Goal: Transaction & Acquisition: Purchase product/service

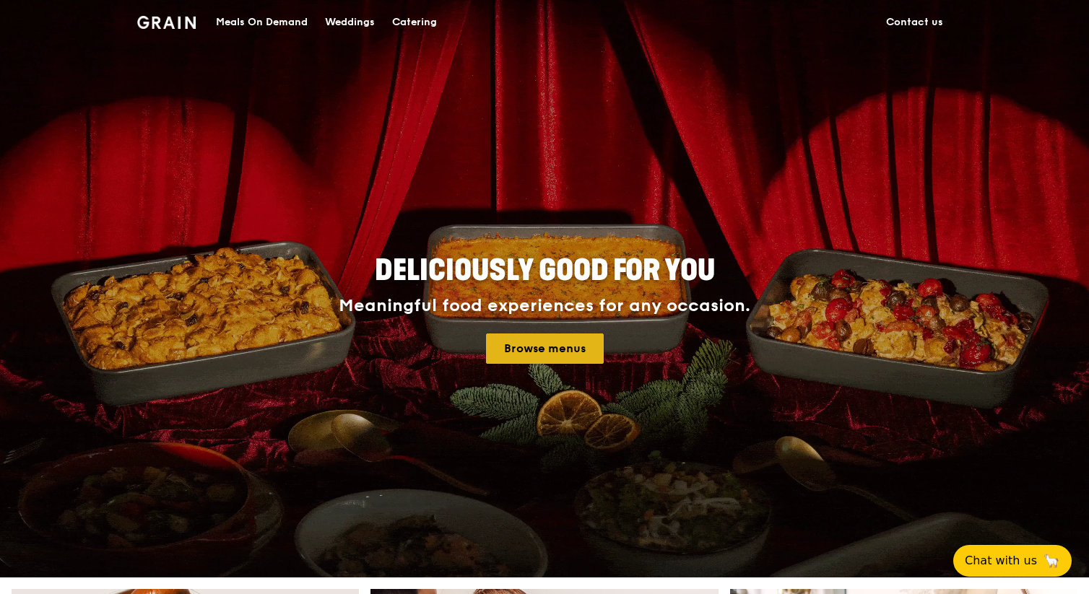
click at [514, 344] on link "Browse menus" at bounding box center [545, 349] width 118 height 30
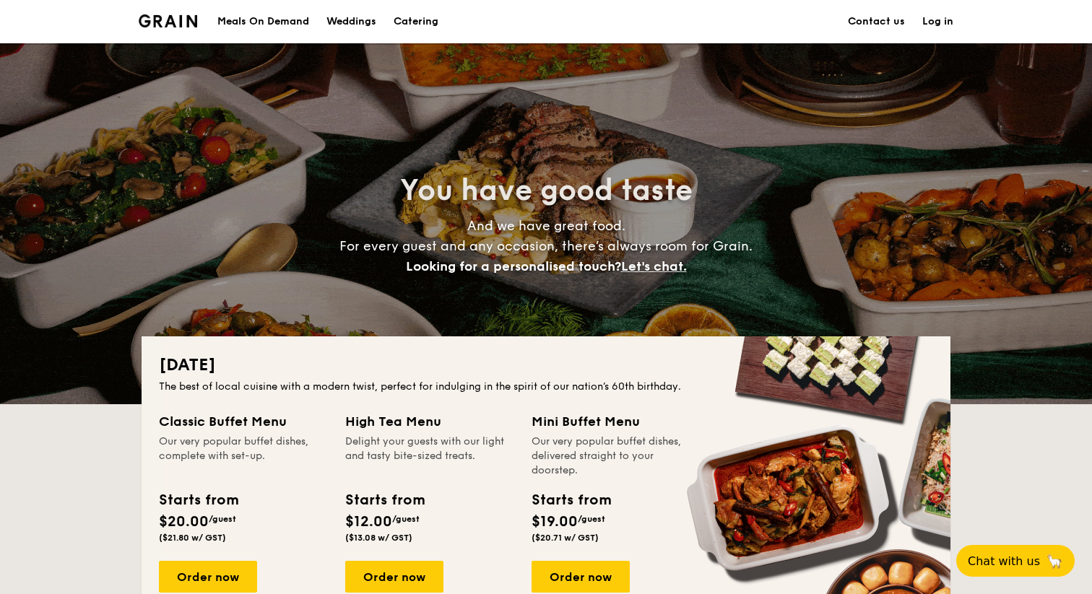
click at [435, 27] on h1 "Catering" at bounding box center [415, 21] width 45 height 43
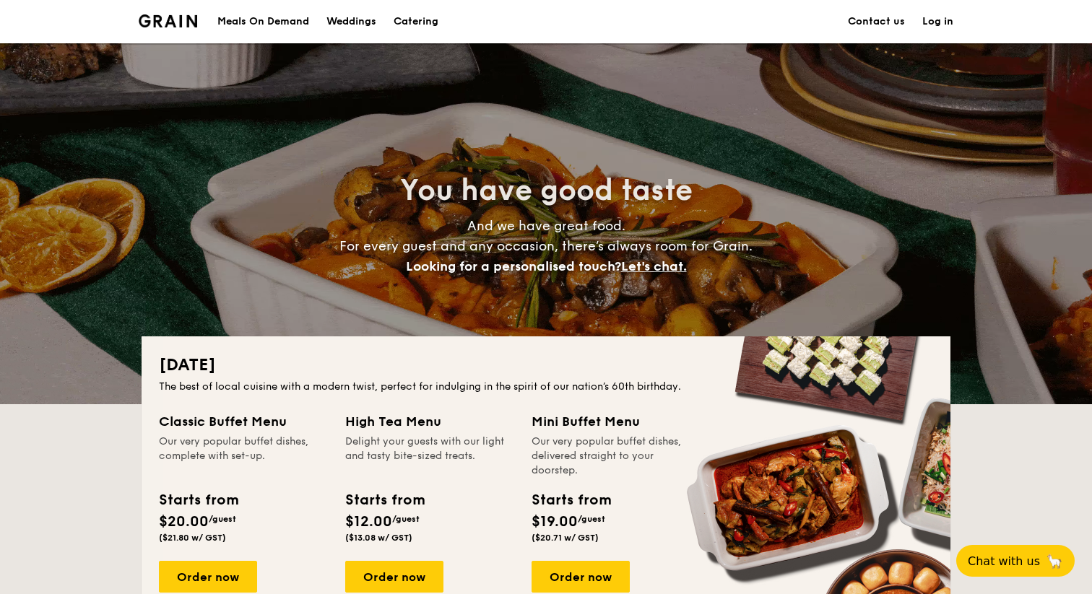
click at [427, 25] on h1 "Catering" at bounding box center [415, 21] width 45 height 43
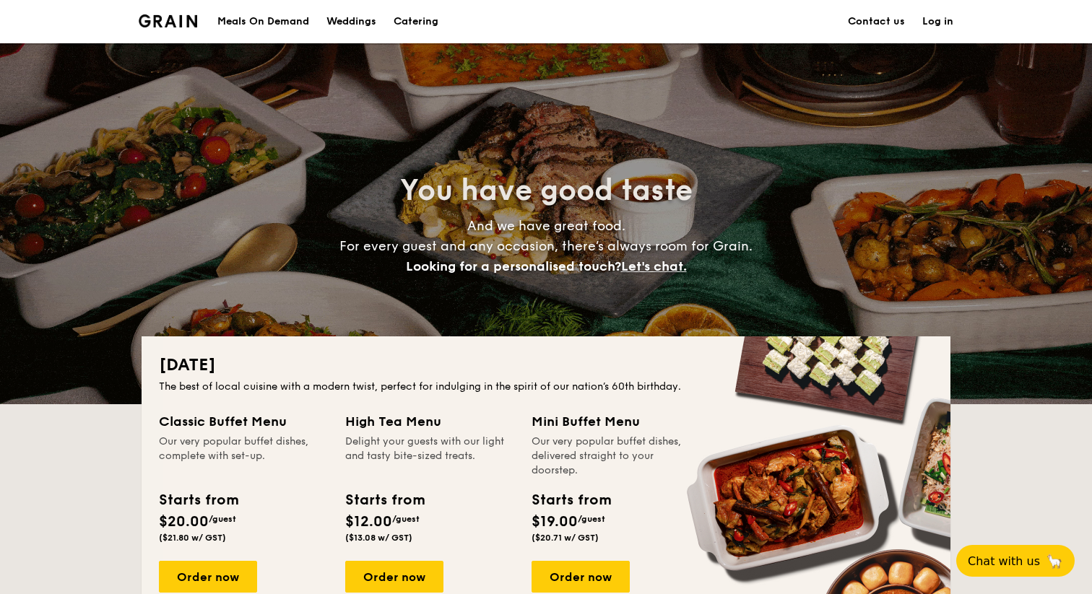
click at [427, 25] on h1 "Catering" at bounding box center [415, 21] width 45 height 43
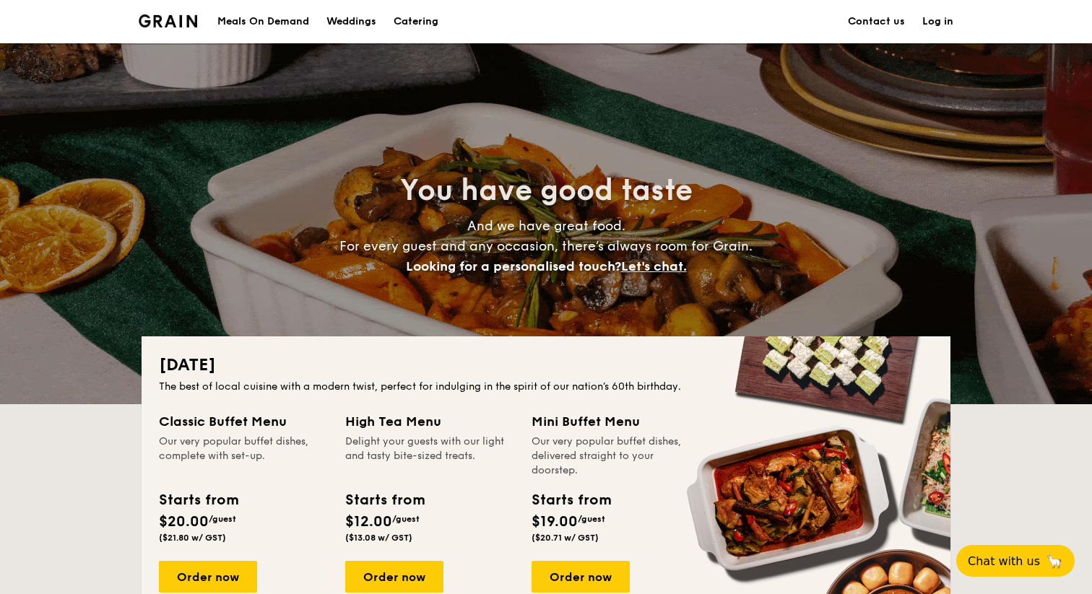
click at [418, 25] on h1 "Catering" at bounding box center [415, 21] width 45 height 43
click at [412, 20] on h1 "Catering" at bounding box center [415, 21] width 45 height 43
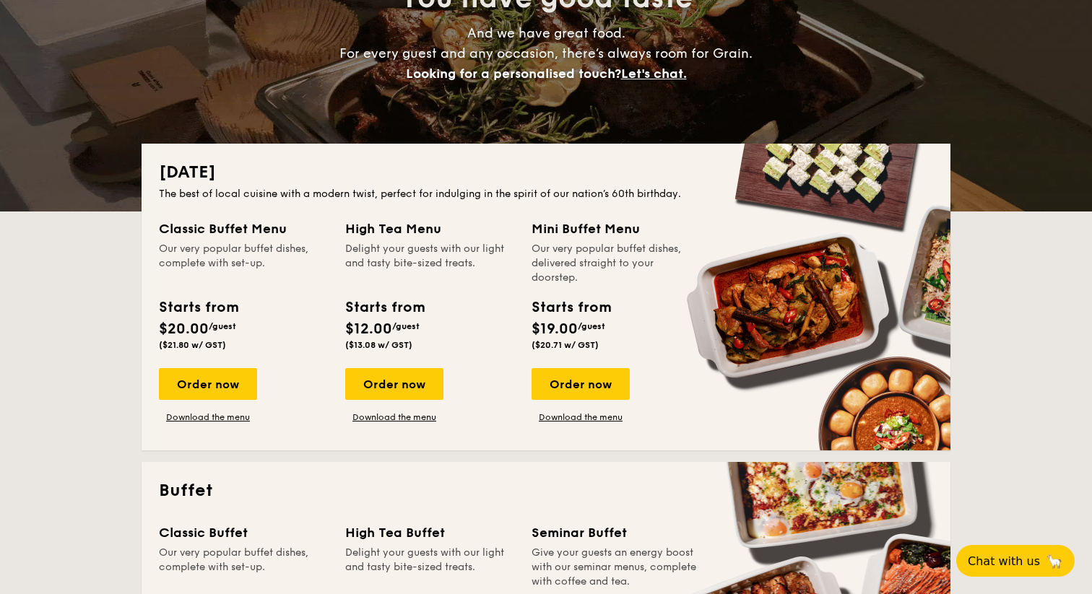
scroll to position [208, 0]
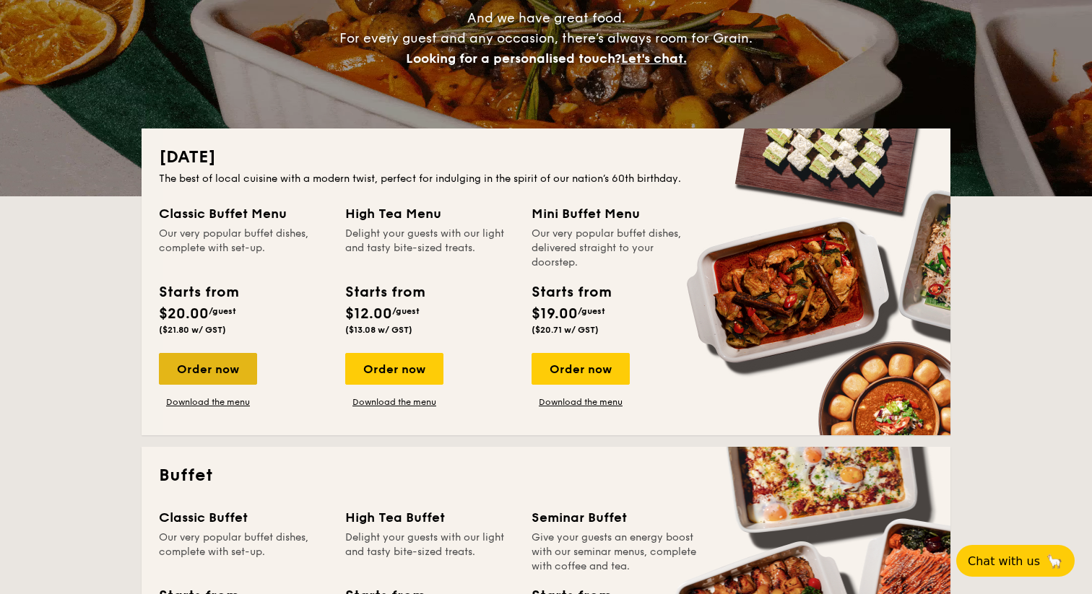
click at [225, 365] on div "Order now" at bounding box center [208, 369] width 98 height 32
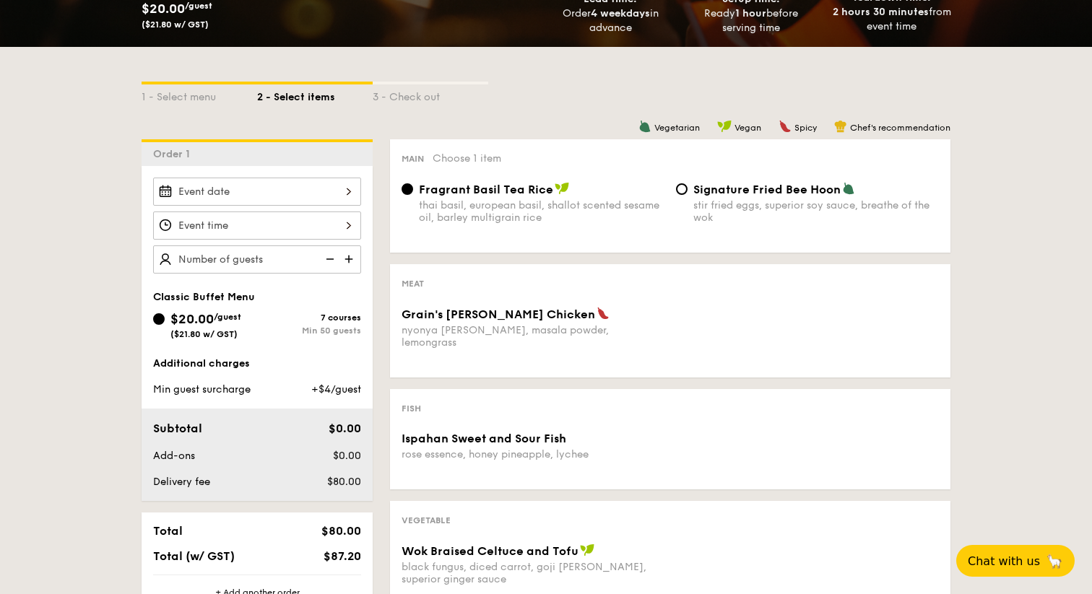
scroll to position [270, 0]
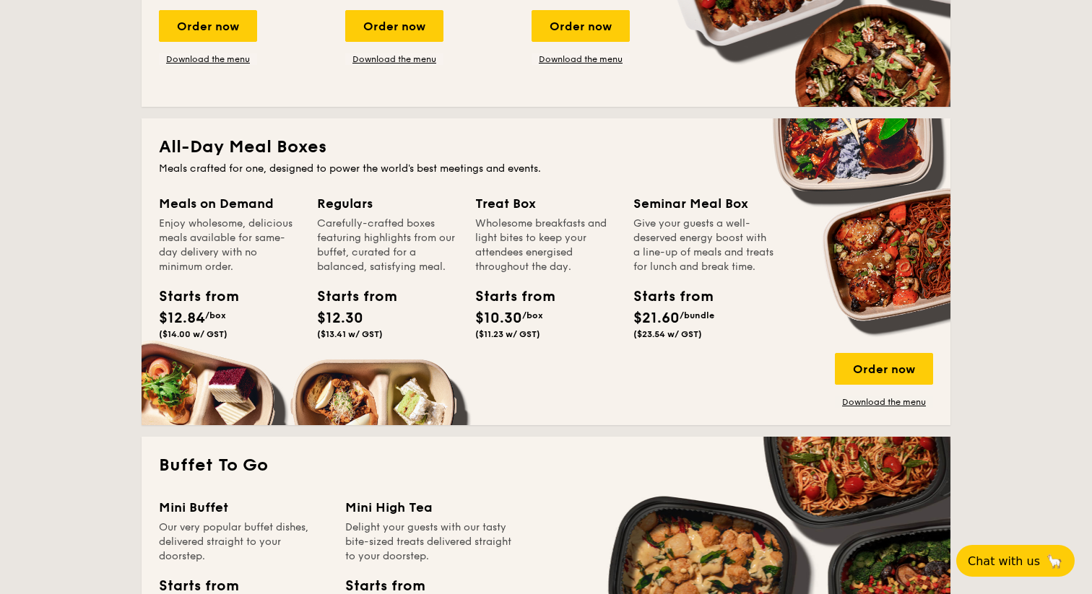
scroll to position [889, 0]
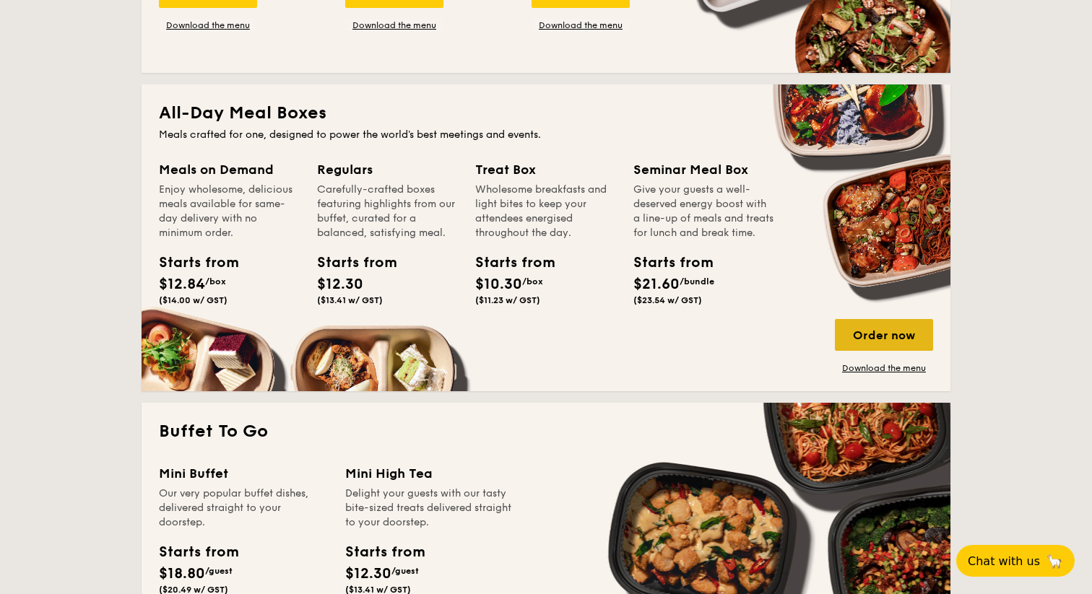
click at [880, 334] on div "Order now" at bounding box center [884, 335] width 98 height 32
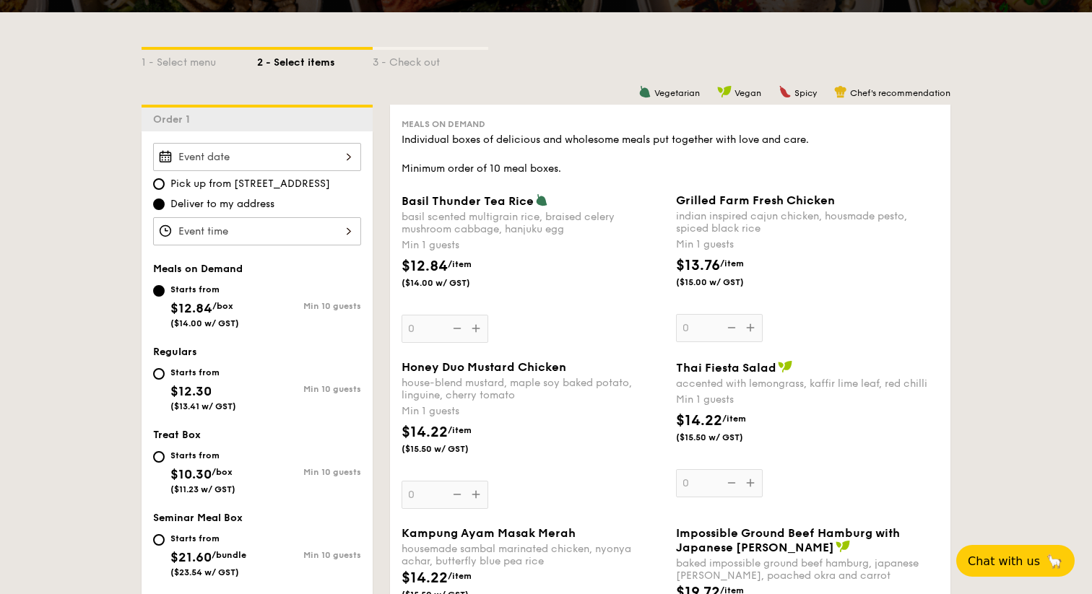
scroll to position [304, 0]
